Goal: Navigation & Orientation: Find specific page/section

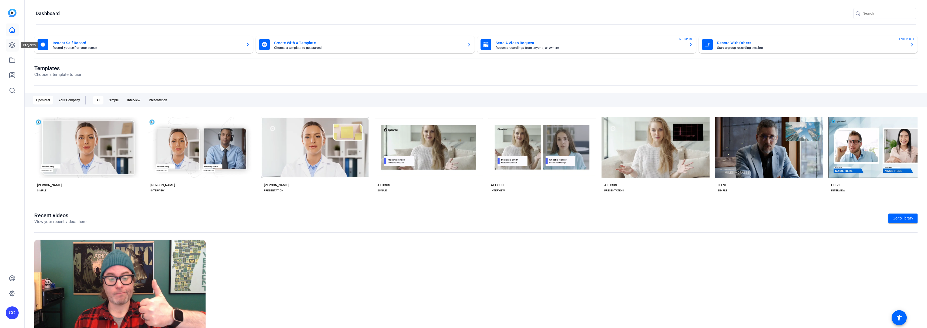
click at [13, 45] on icon at bounding box center [11, 44] width 5 height 5
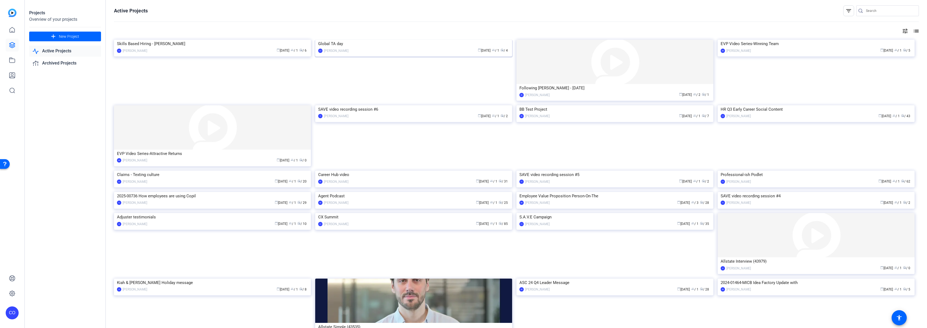
click at [403, 40] on img at bounding box center [413, 40] width 197 height 0
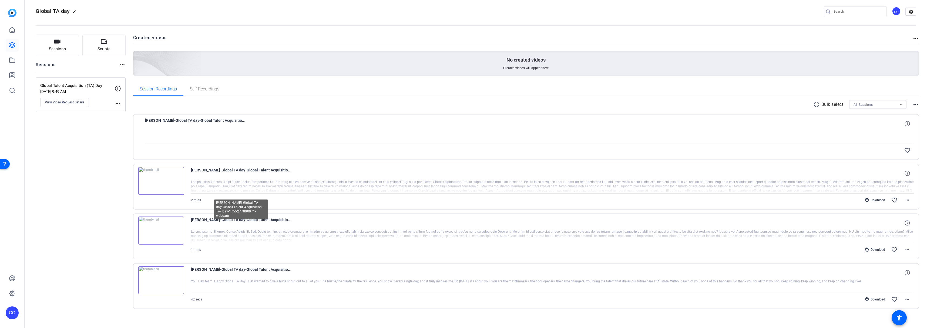
scroll to position [9, 0]
